Goal: Task Accomplishment & Management: Manage account settings

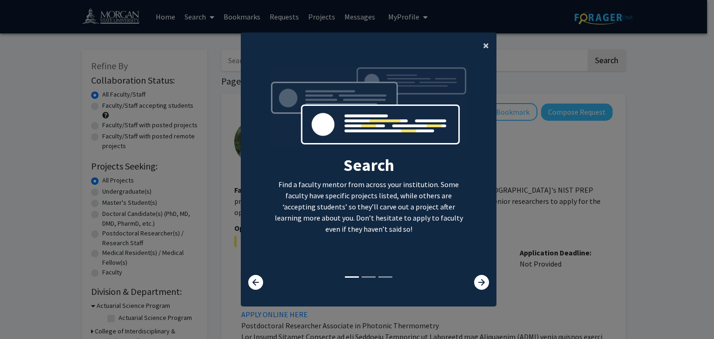
click at [476, 46] on button "×" at bounding box center [486, 46] width 21 height 26
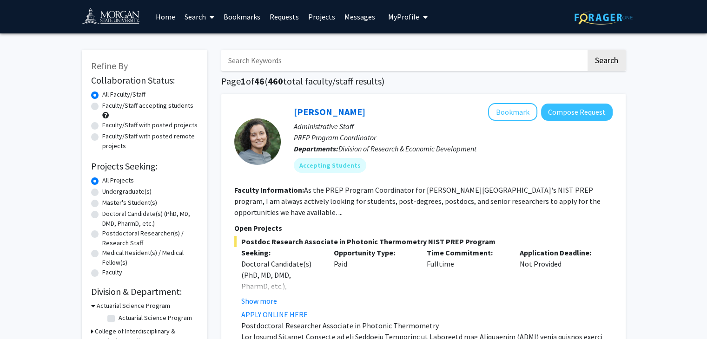
click at [407, 18] on span "My Profile" at bounding box center [403, 16] width 31 height 9
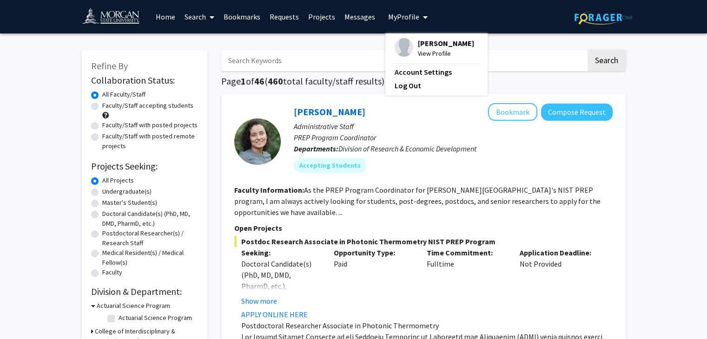
click at [417, 36] on div "[PERSON_NAME] View Profile Account Settings Log Out" at bounding box center [436, 64] width 102 height 62
click at [403, 40] on img at bounding box center [404, 47] width 19 height 19
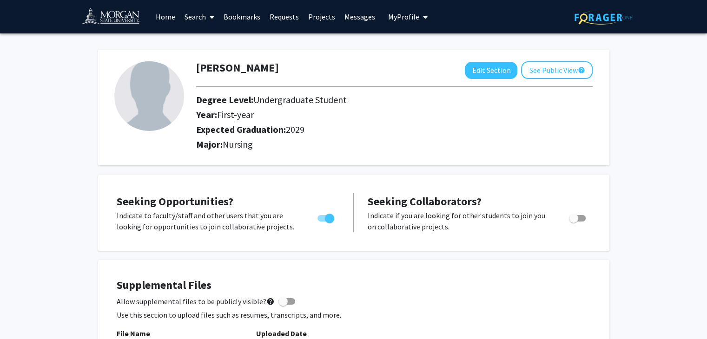
click at [154, 102] on img at bounding box center [149, 96] width 70 height 70
